Goal: Information Seeking & Learning: Learn about a topic

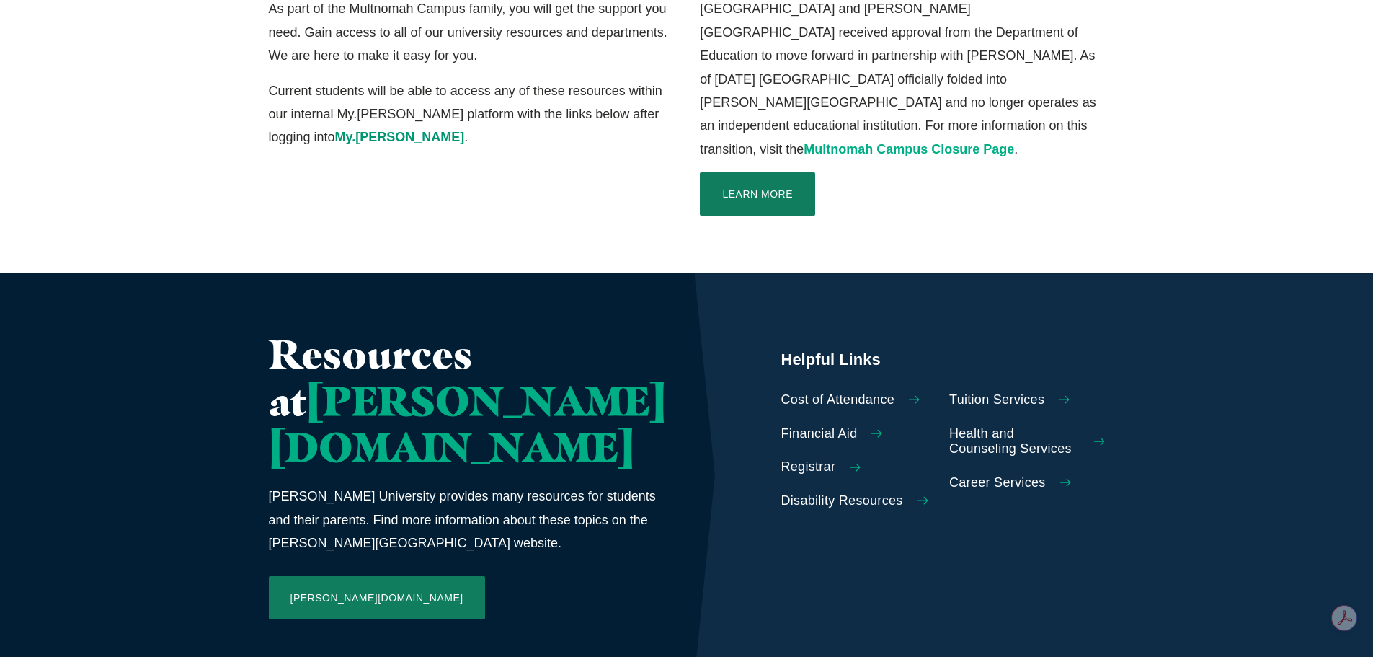
click at [874, 142] on link "Multnomah Campus Closure Page" at bounding box center [909, 149] width 210 height 14
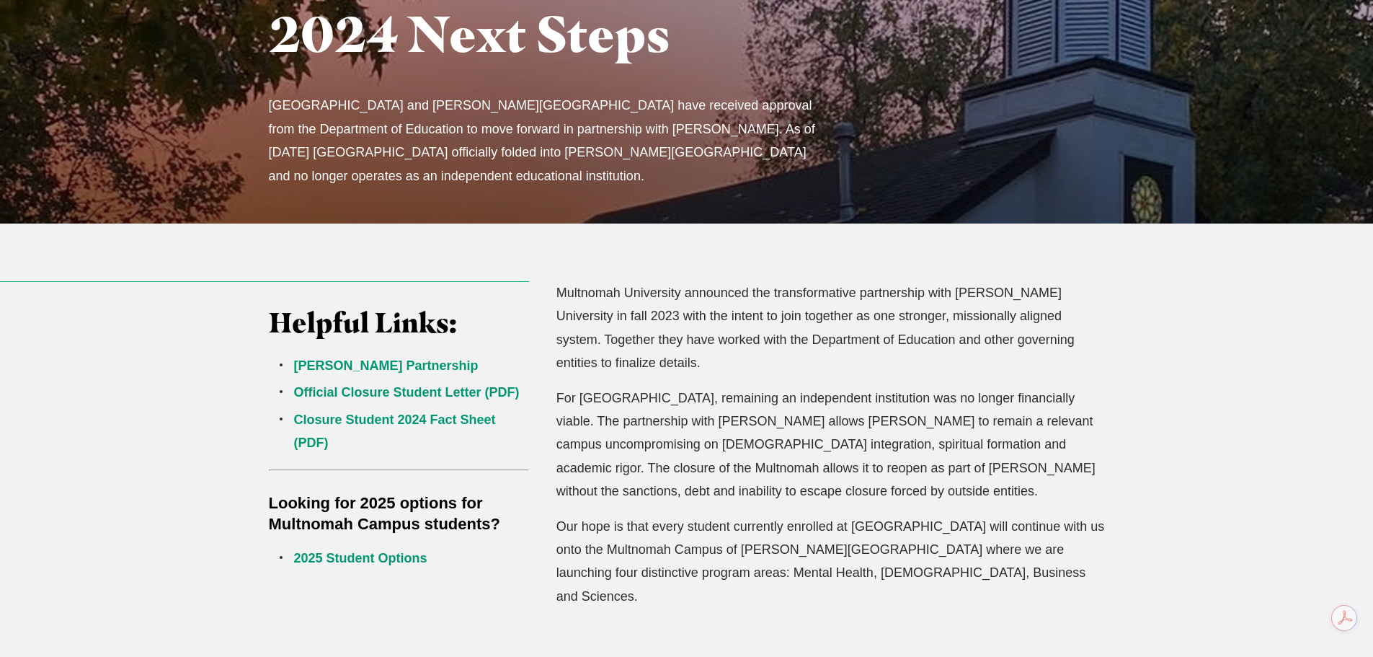
scroll to position [288, 0]
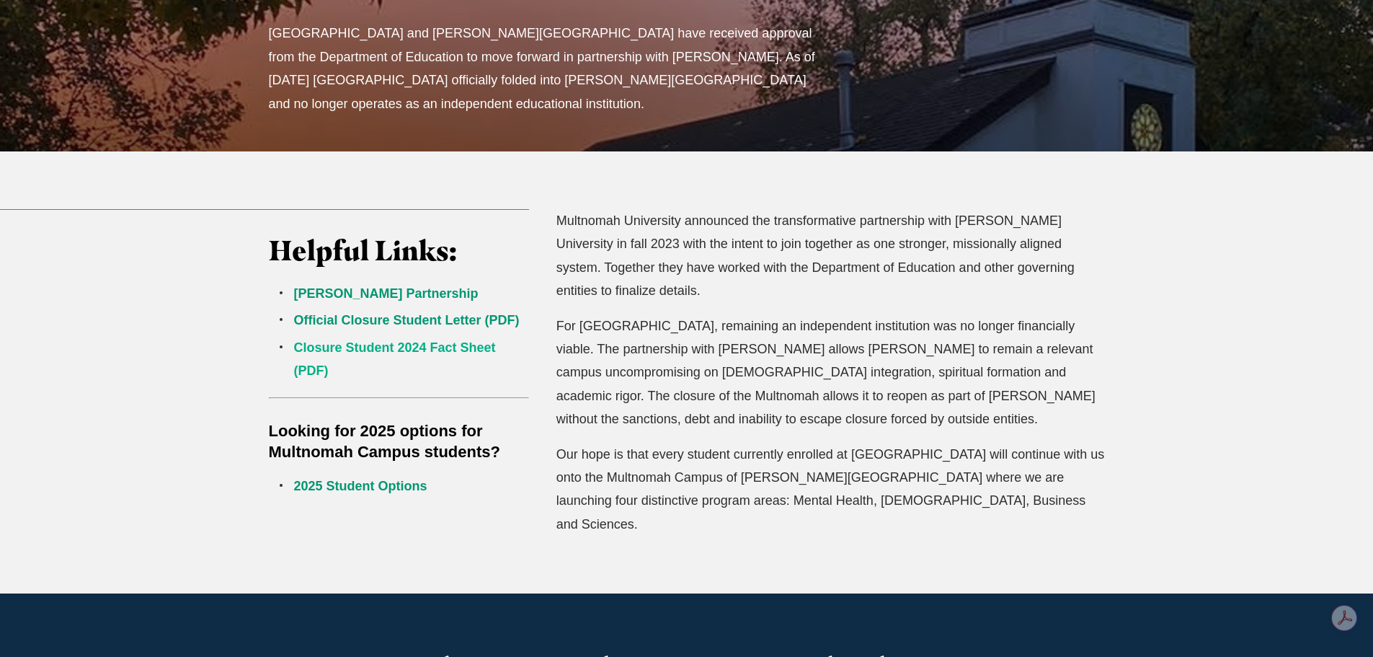
click at [355, 348] on link "Closure Student 2024 Fact Sheet (PDF)" at bounding box center [395, 358] width 202 height 37
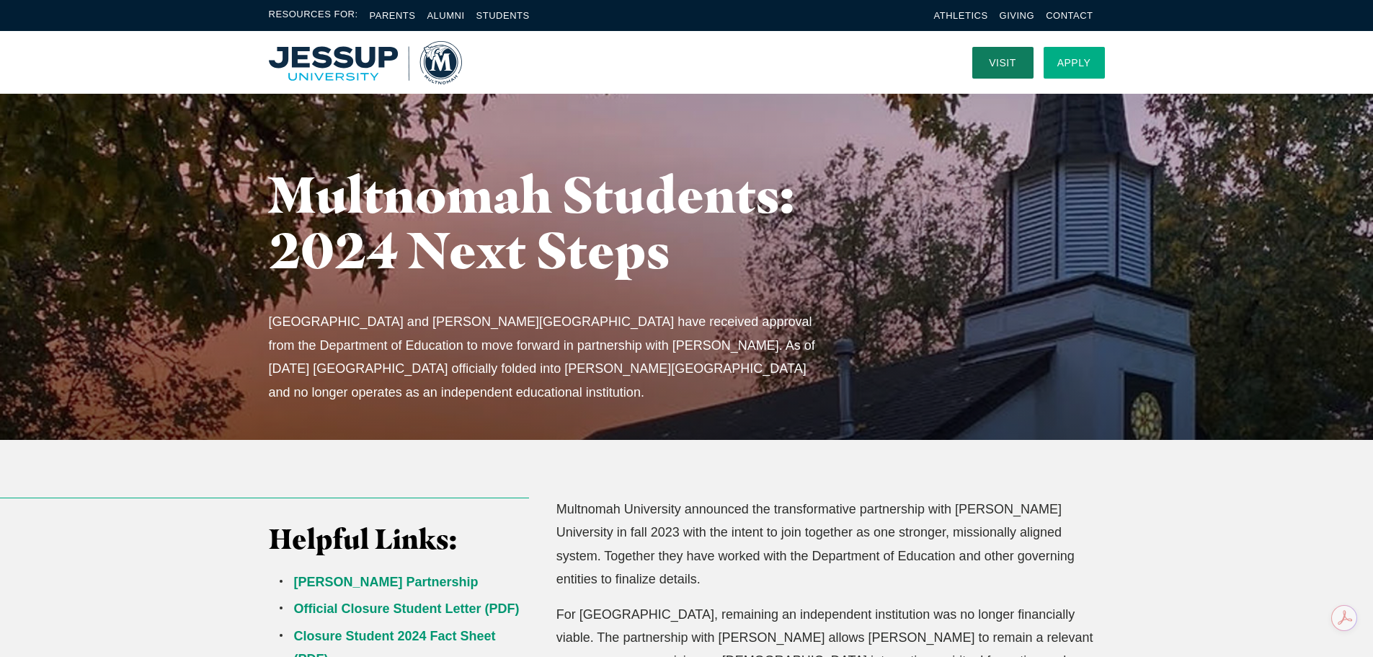
click at [1075, 76] on link "Apply" at bounding box center [1074, 63] width 61 height 32
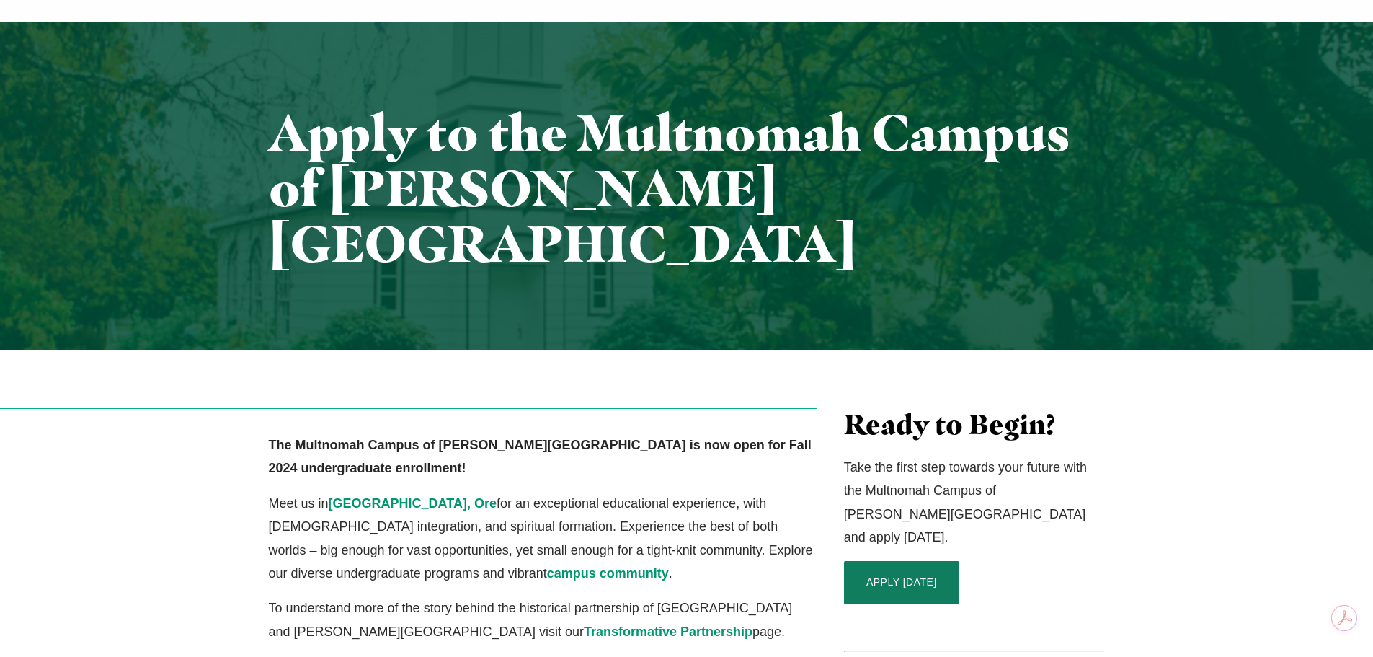
scroll to position [288, 0]
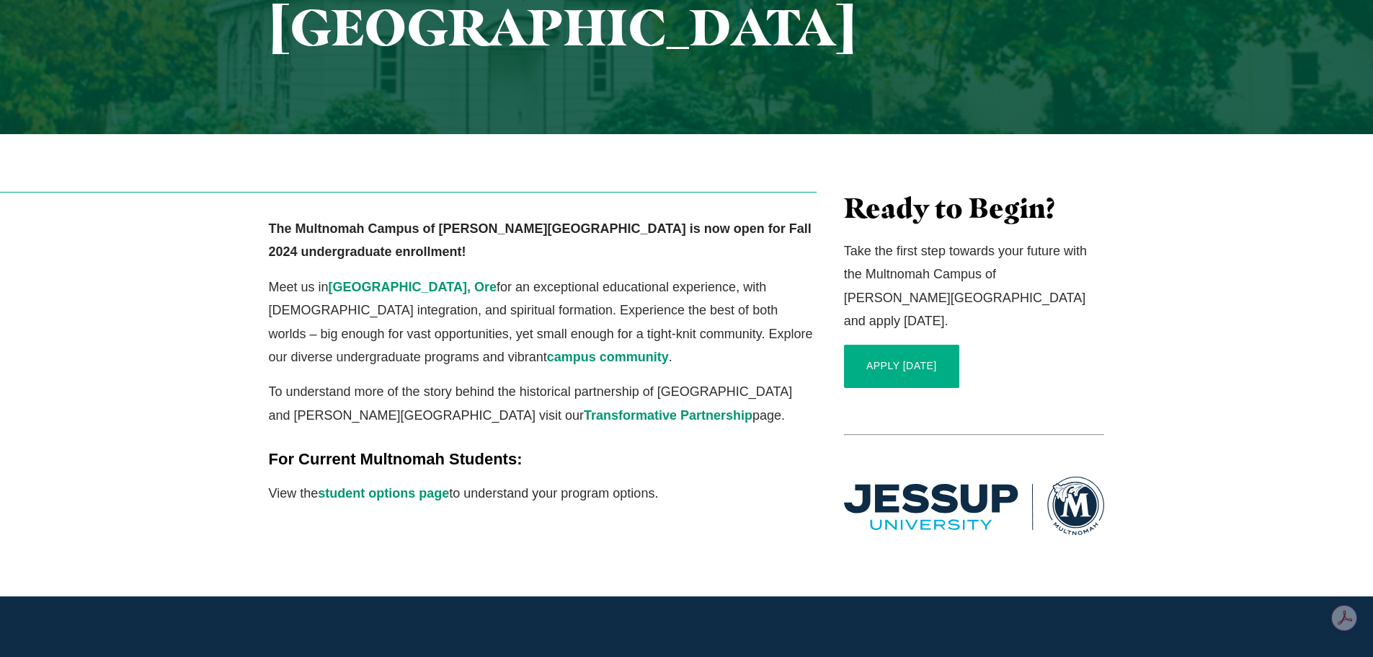
click at [940, 345] on link "APPLY [DATE]" at bounding box center [901, 366] width 115 height 43
